Goal: Task Accomplishment & Management: Use online tool/utility

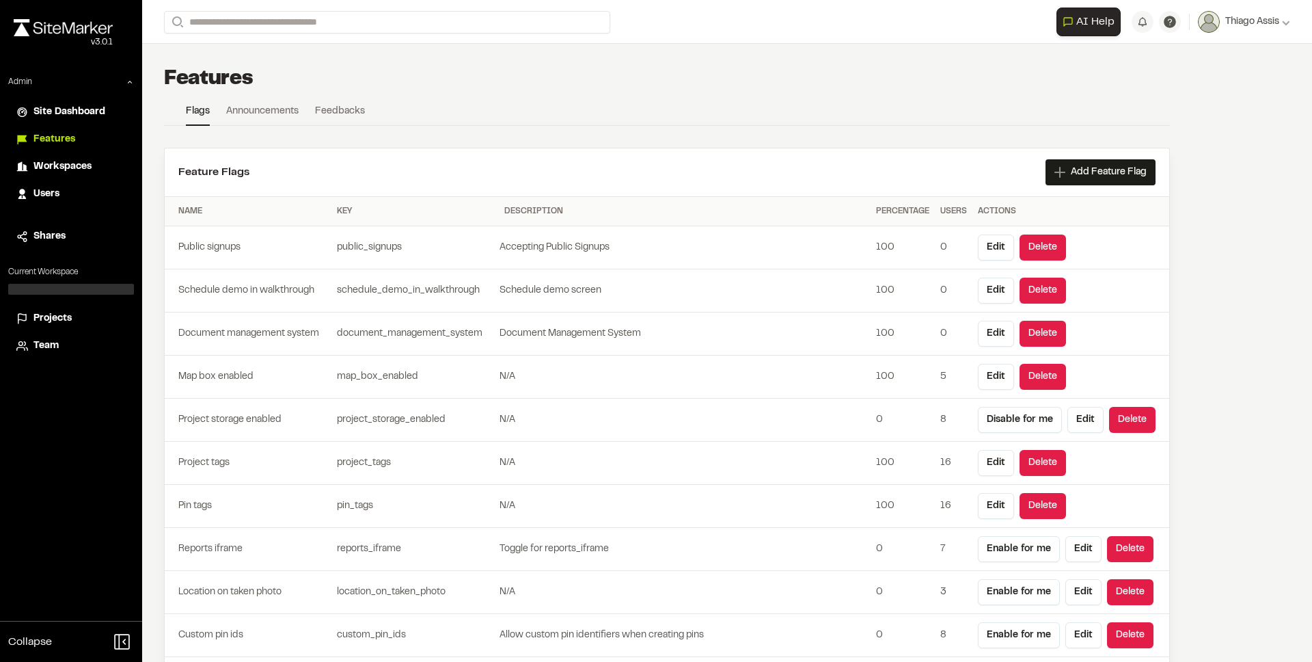
click at [47, 321] on span "Projects" at bounding box center [52, 318] width 38 height 15
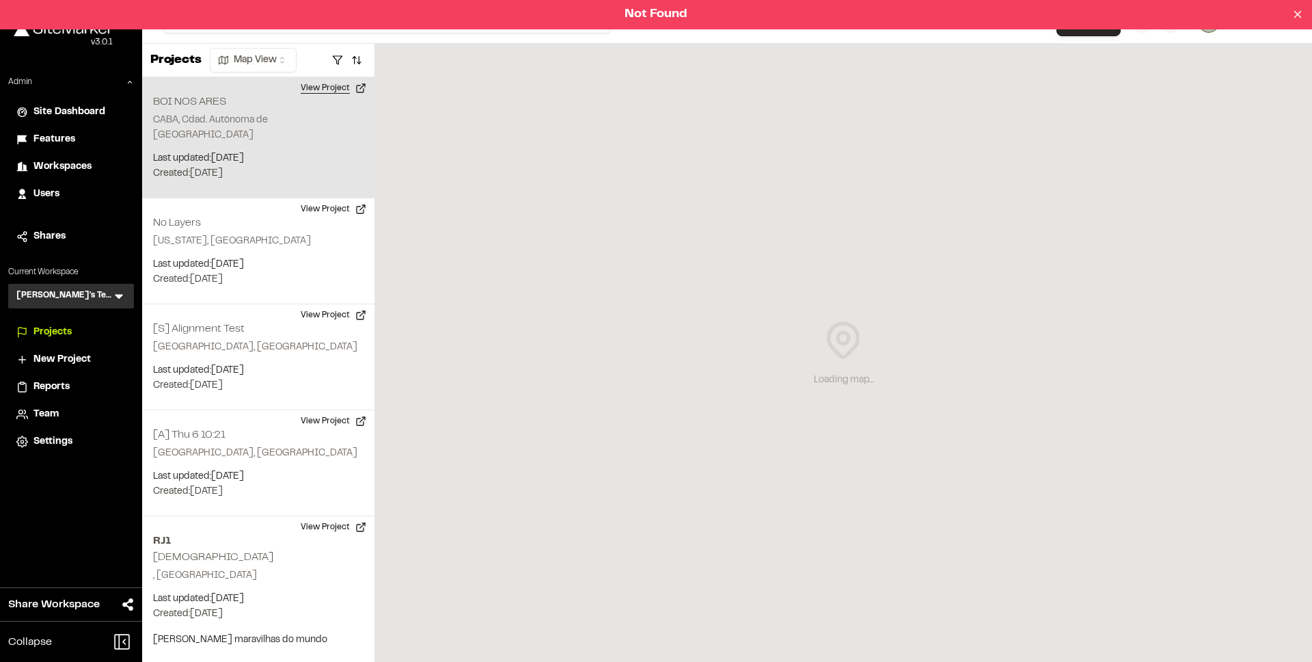
click at [325, 90] on button "View Project" at bounding box center [334, 88] width 82 height 22
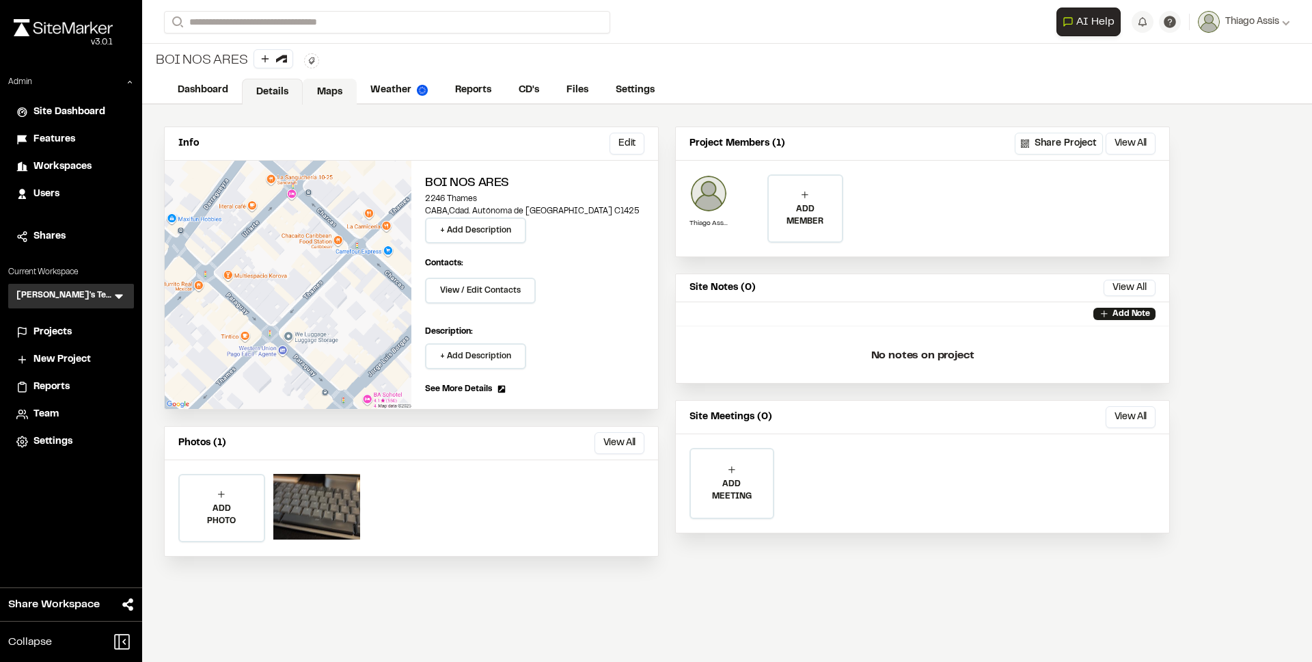
click at [331, 89] on link "Maps" at bounding box center [330, 92] width 54 height 26
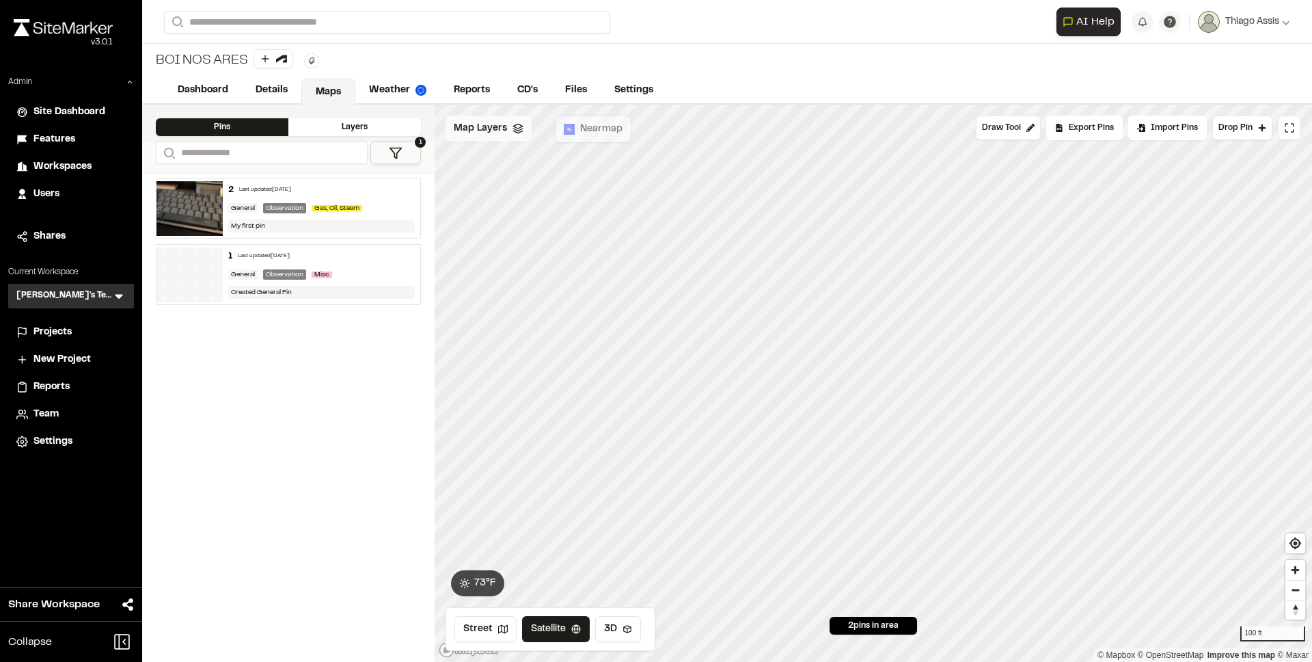
click at [502, 127] on span "Map Layers" at bounding box center [480, 128] width 53 height 15
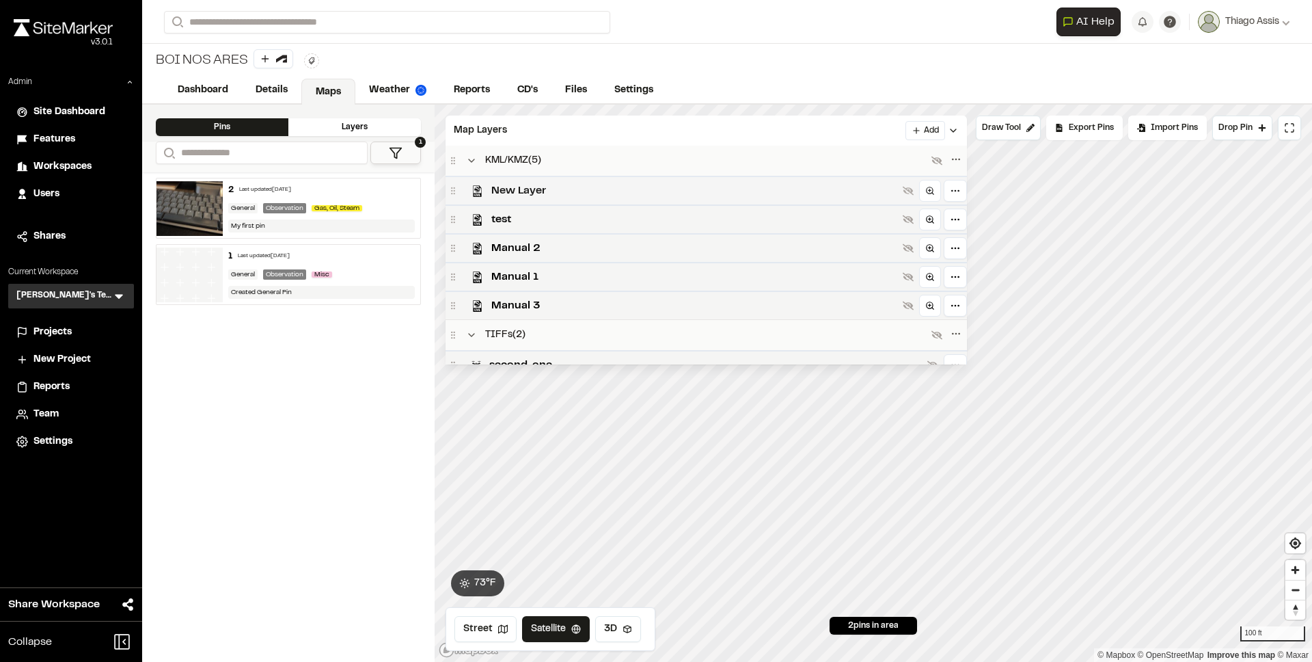
click at [528, 186] on span "New Layer" at bounding box center [694, 190] width 406 height 16
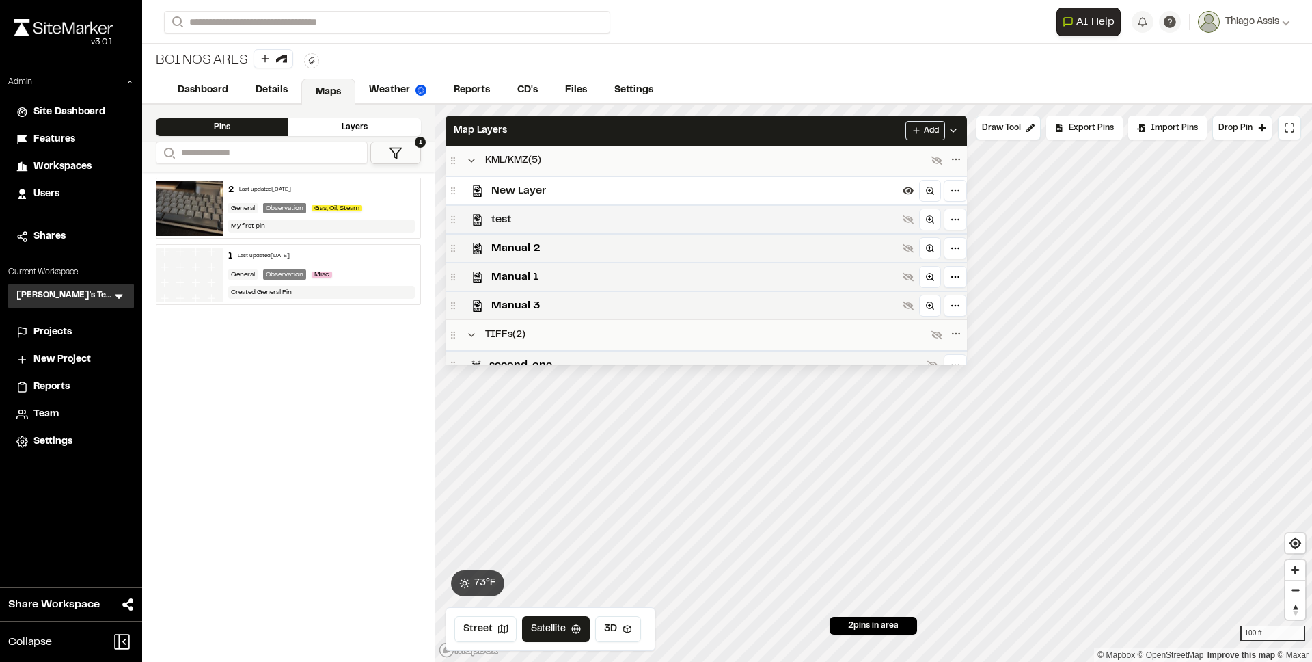
click at [534, 223] on span "test" at bounding box center [694, 219] width 406 height 16
click at [516, 245] on span "Manual 2" at bounding box center [694, 248] width 406 height 16
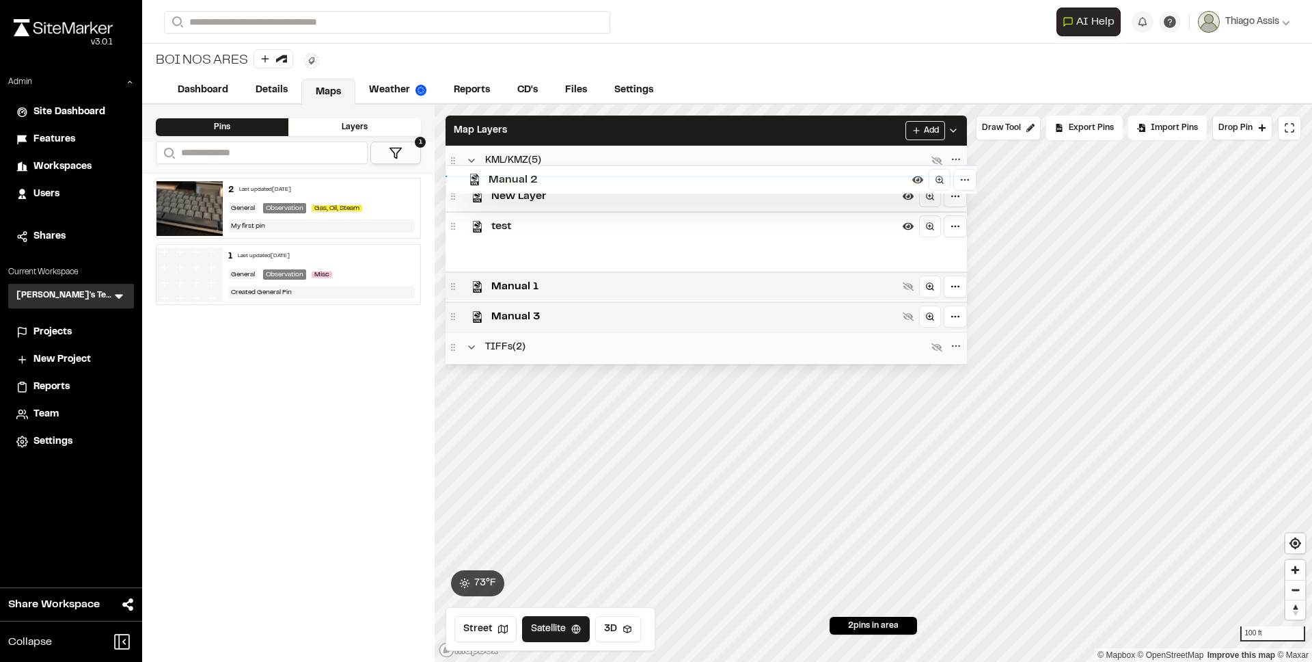
drag, startPoint x: 453, startPoint y: 251, endPoint x: 455, endPoint y: 185, distance: 66.3
click at [455, 185] on div "KML/KMZ ( 5 ) New Layer test Manual 2 Manual 1 Manual 3 TIFFs ( 2 ) second_one …" at bounding box center [706, 255] width 521 height 219
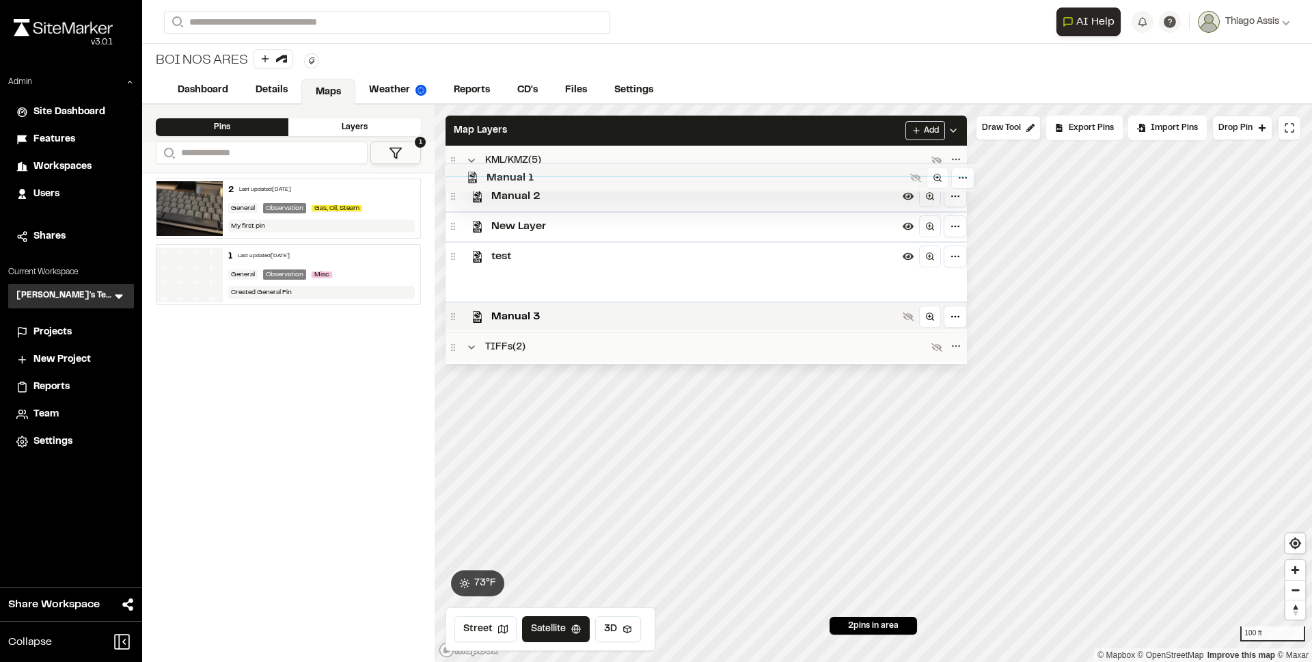
drag, startPoint x: 455, startPoint y: 280, endPoint x: 454, endPoint y: 183, distance: 97.1
click at [454, 183] on div "KML/KMZ ( 5 ) Manual 2 New Layer test Manual 1 Manual 3 TIFFs ( 2 ) second_one …" at bounding box center [706, 255] width 521 height 219
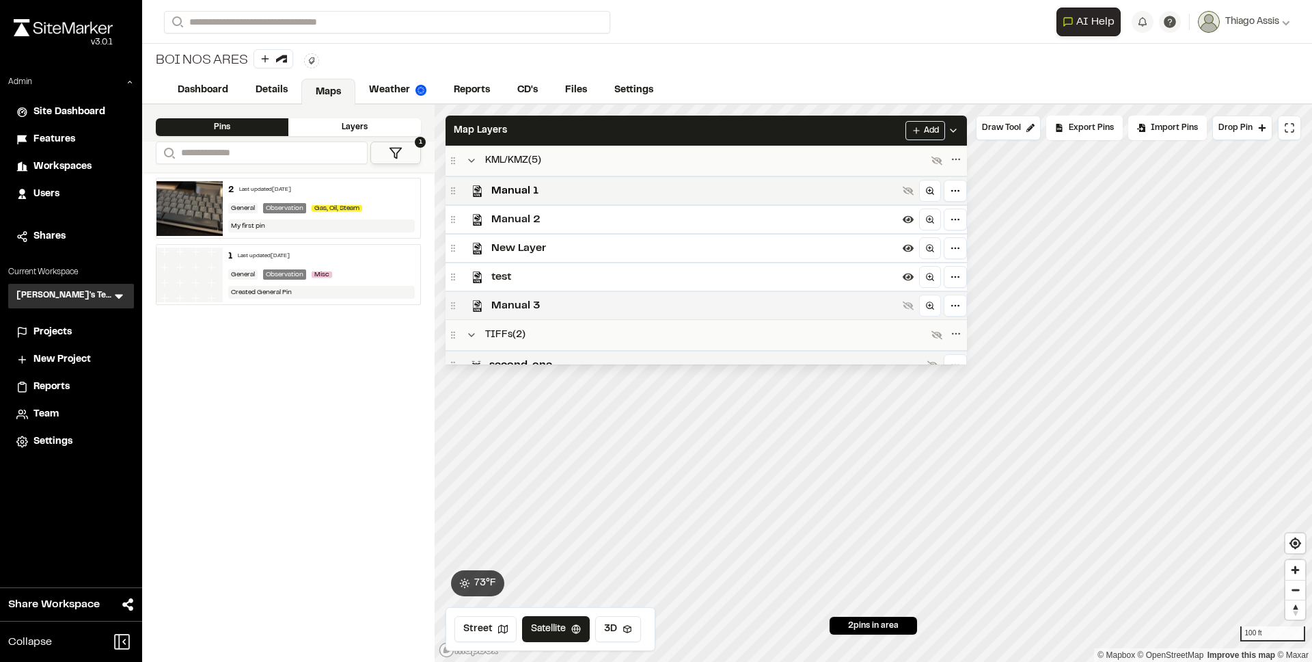
scroll to position [11, 0]
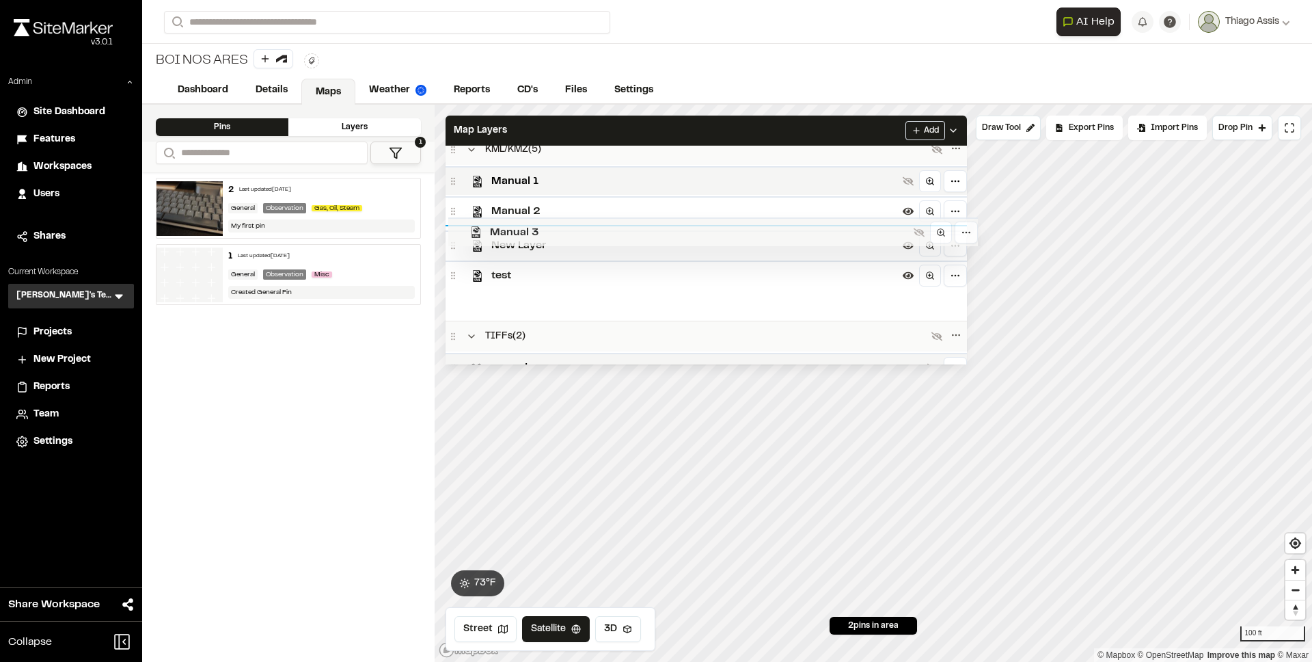
drag, startPoint x: 455, startPoint y: 307, endPoint x: 458, endPoint y: 236, distance: 71.1
click at [458, 236] on div "KML/KMZ ( 5 ) Manual 1 Manual 2 New Layer test Manual 3 TIFFs ( 2 ) second_one …" at bounding box center [706, 255] width 521 height 219
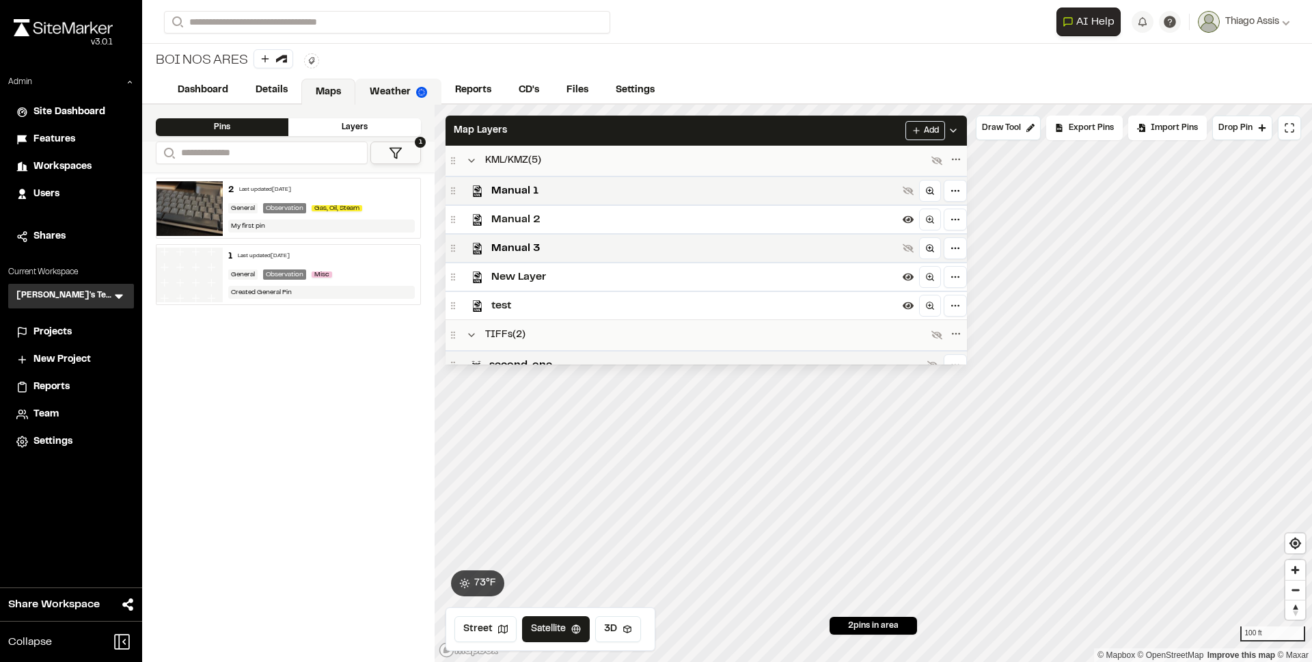
click at [393, 88] on link "Weather" at bounding box center [398, 92] width 86 height 26
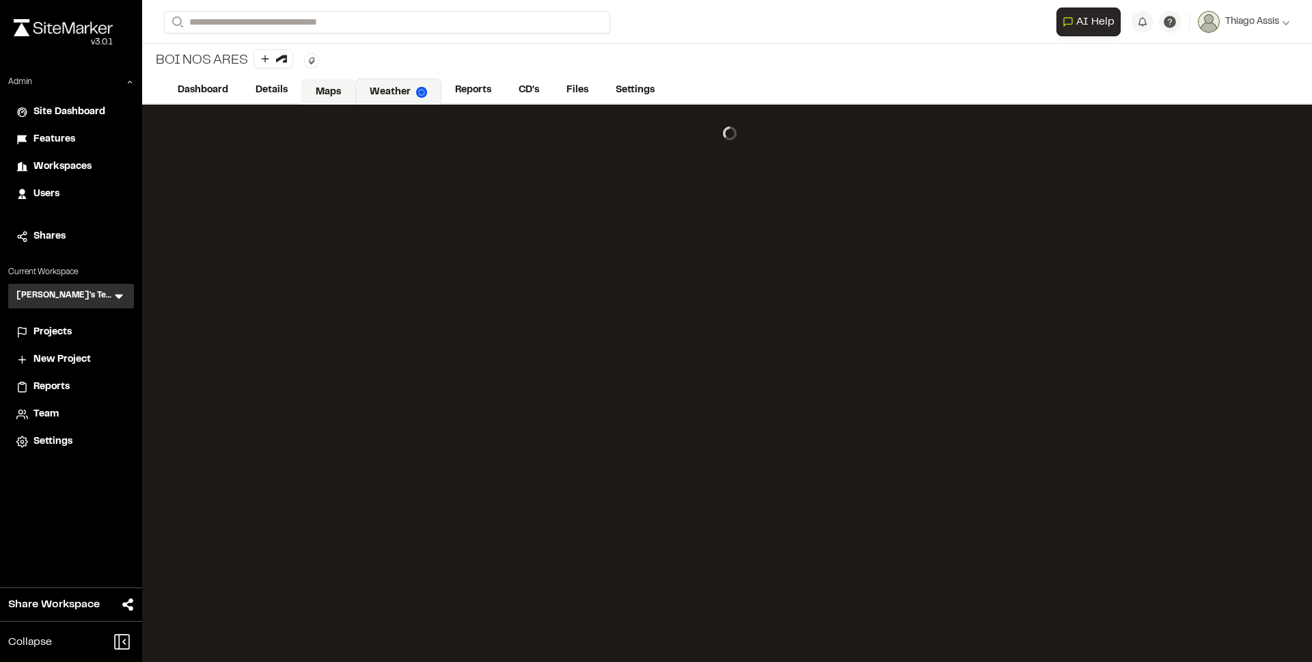
click at [347, 82] on link "Maps" at bounding box center [328, 92] width 54 height 26
